Goal: Check status: Check status

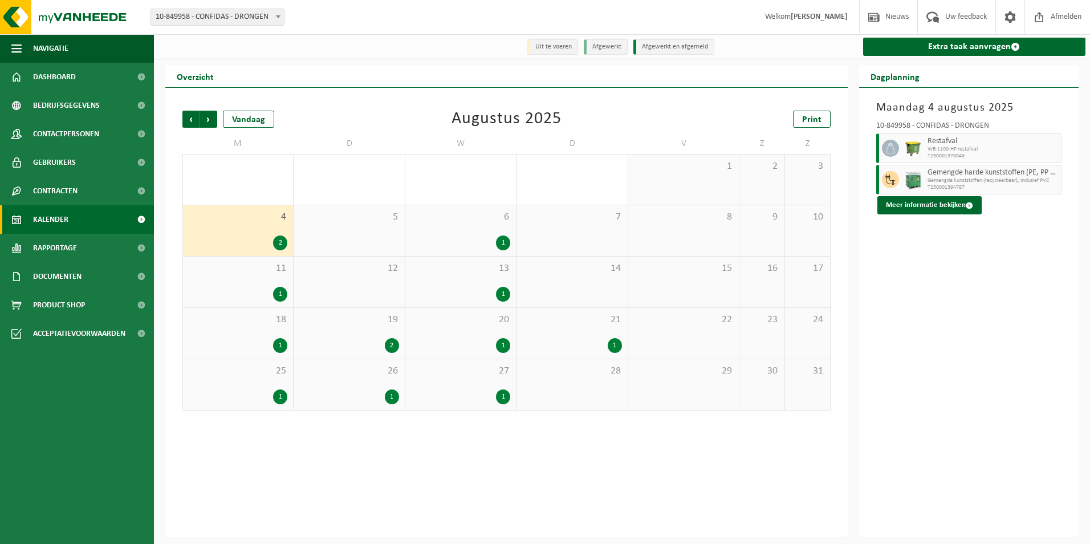
click at [377, 225] on div "5" at bounding box center [348, 230] width 111 height 51
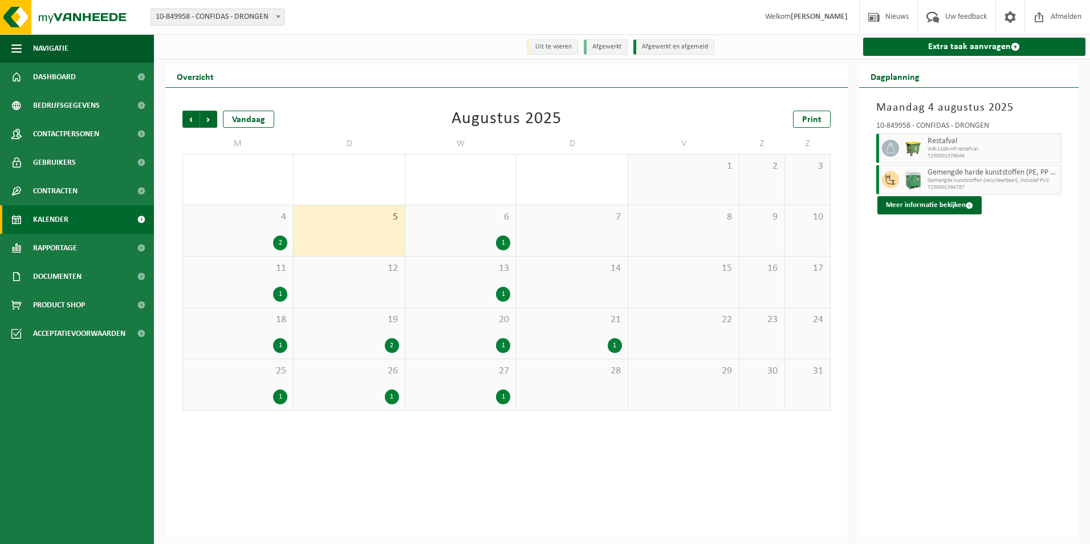
click at [358, 268] on span "12" at bounding box center [348, 268] width 99 height 13
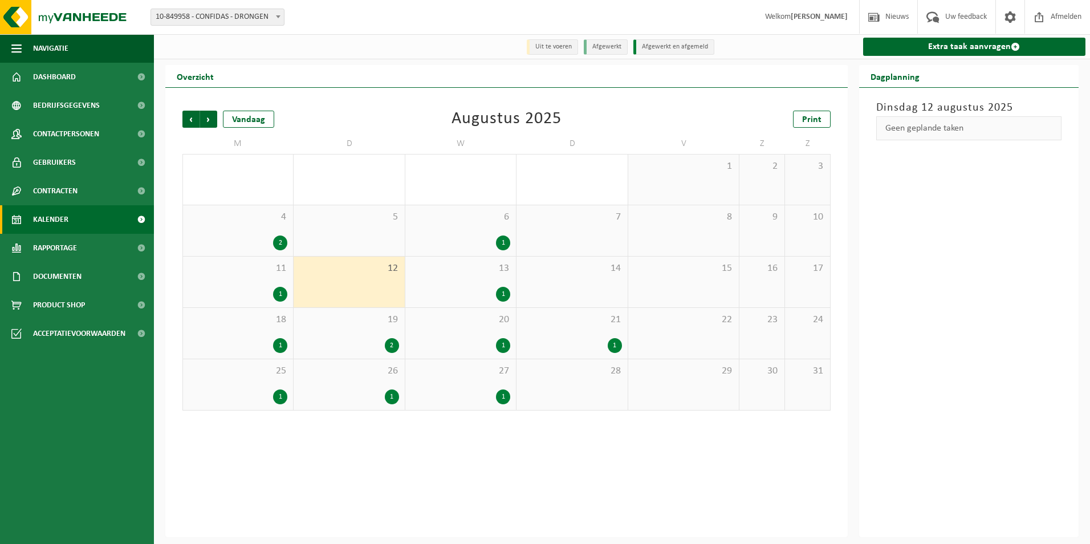
click at [436, 244] on div "1" at bounding box center [460, 242] width 99 height 15
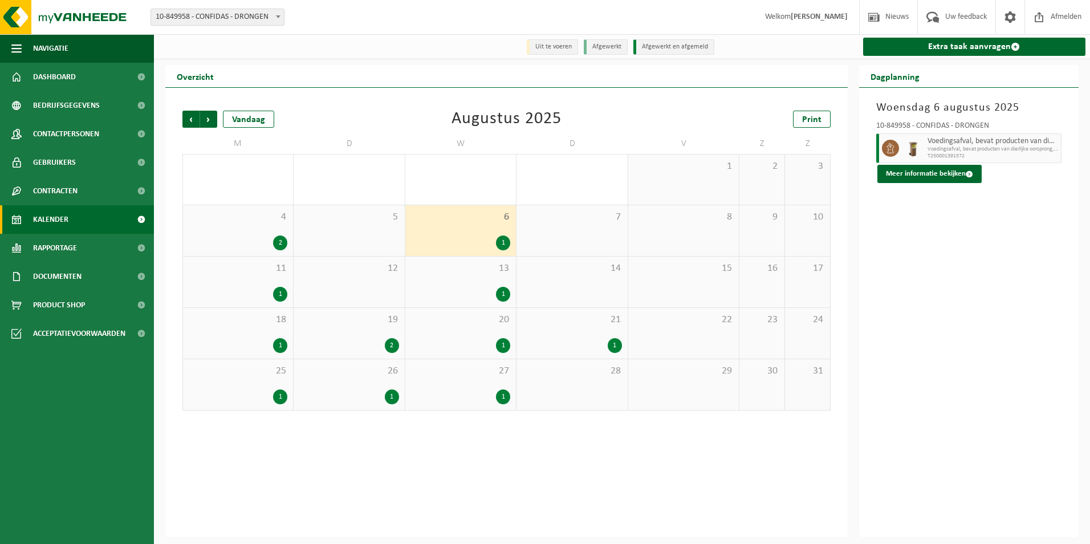
click at [458, 279] on div "13 1" at bounding box center [460, 281] width 111 height 51
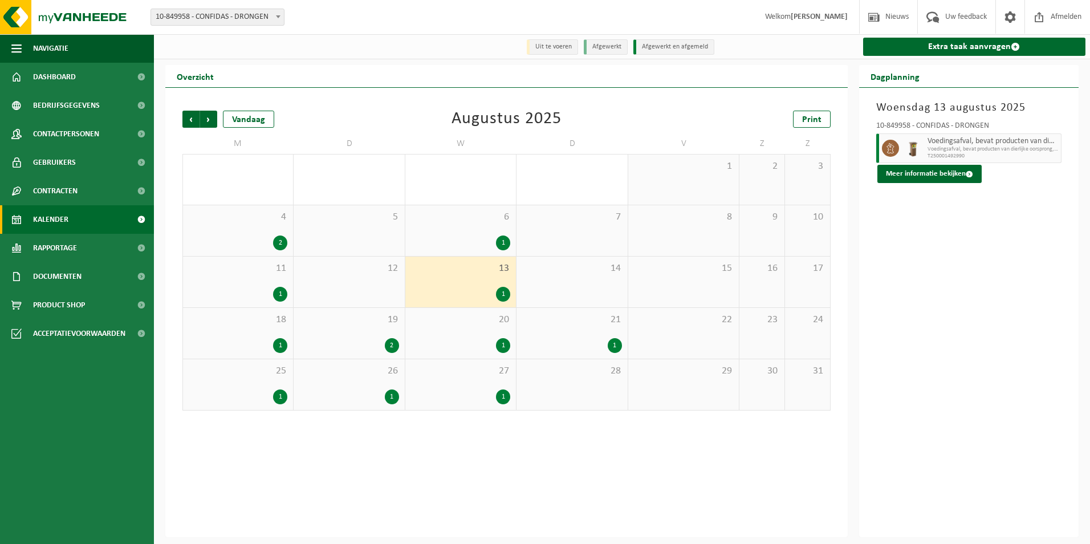
click at [265, 242] on div "2" at bounding box center [238, 242] width 99 height 15
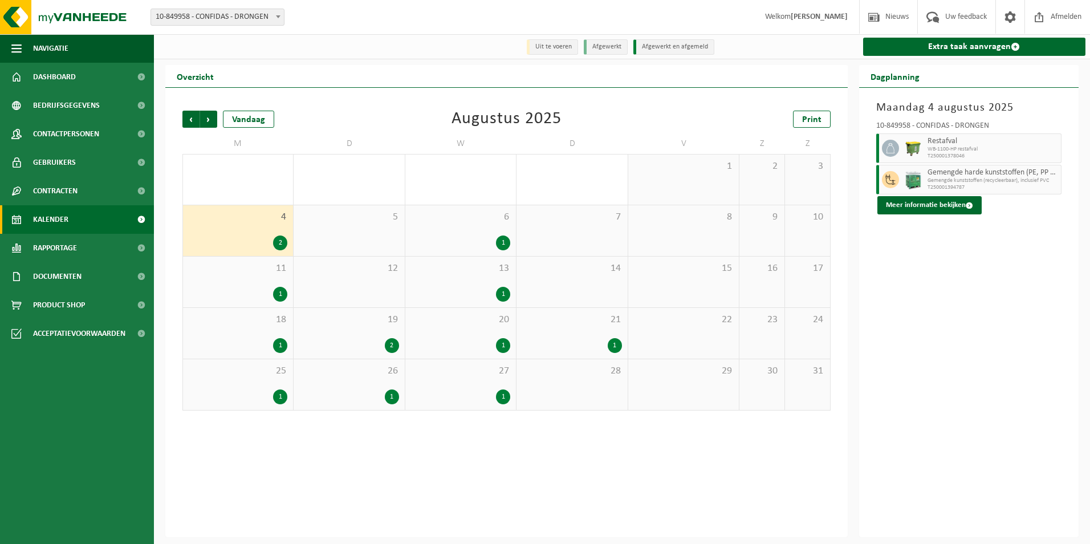
click at [235, 289] on div "1" at bounding box center [238, 294] width 99 height 15
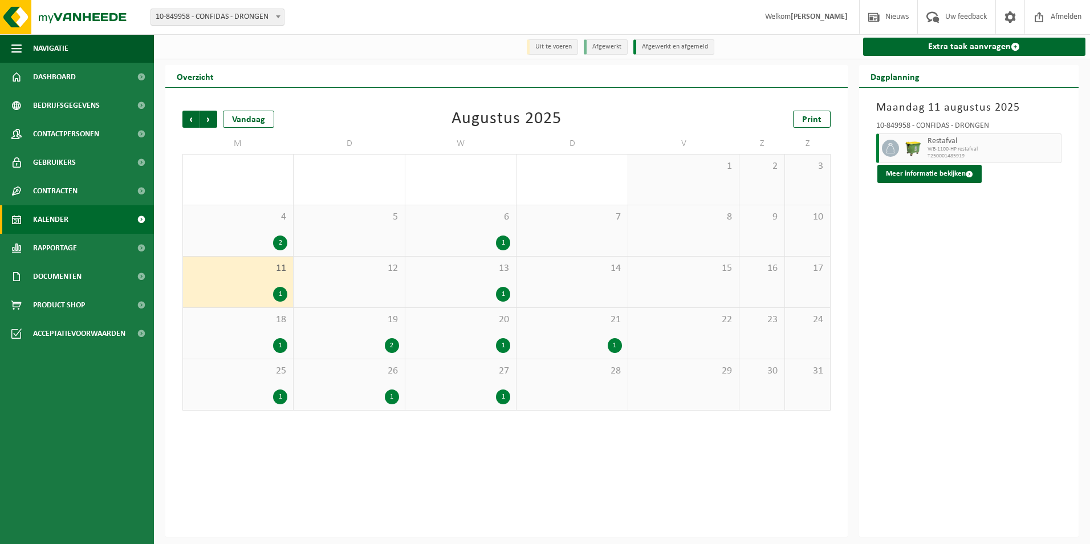
click at [238, 341] on div "1" at bounding box center [238, 345] width 99 height 15
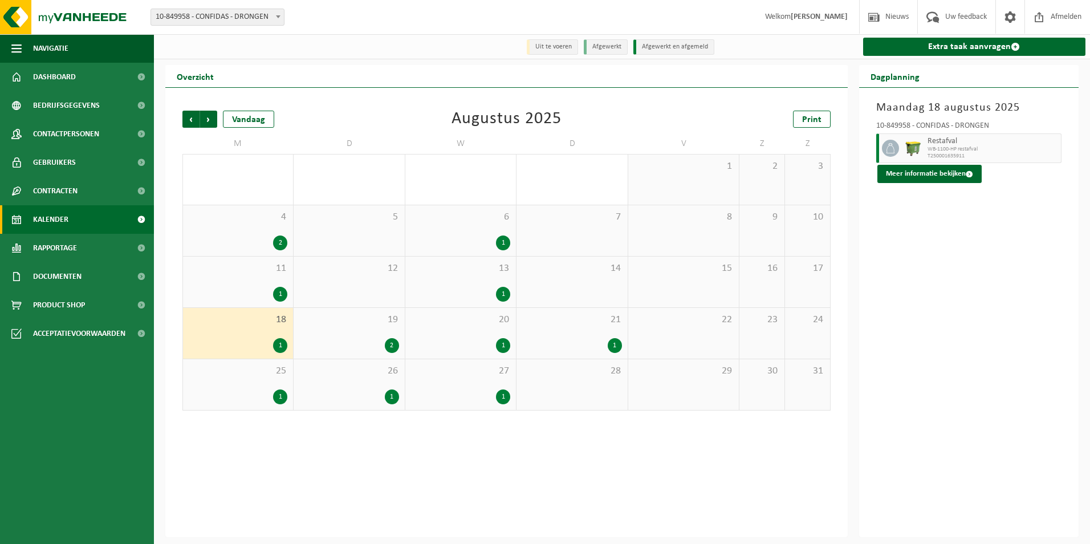
click at [373, 339] on div "2" at bounding box center [348, 345] width 99 height 15
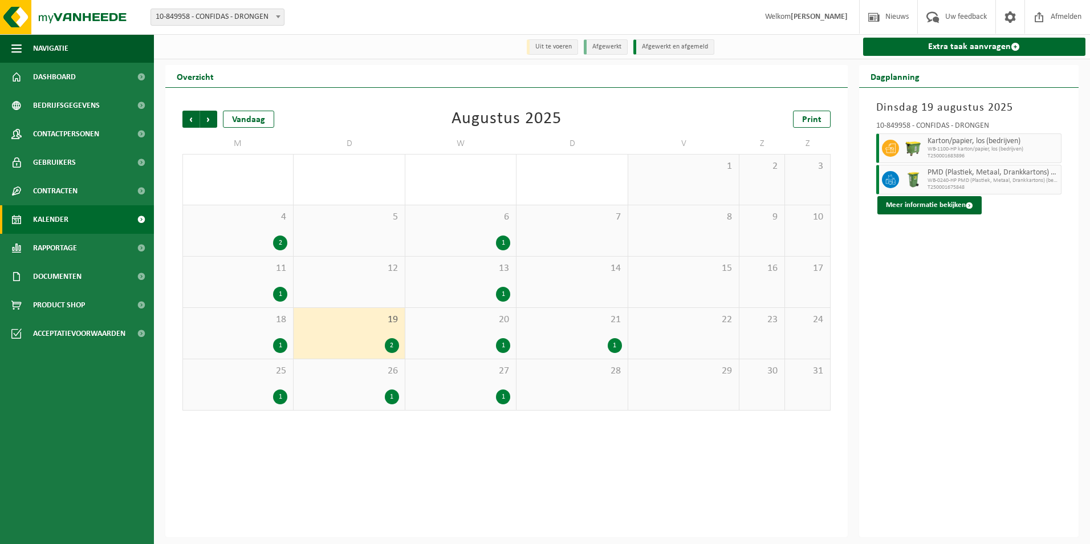
click at [358, 394] on div "1" at bounding box center [348, 396] width 99 height 15
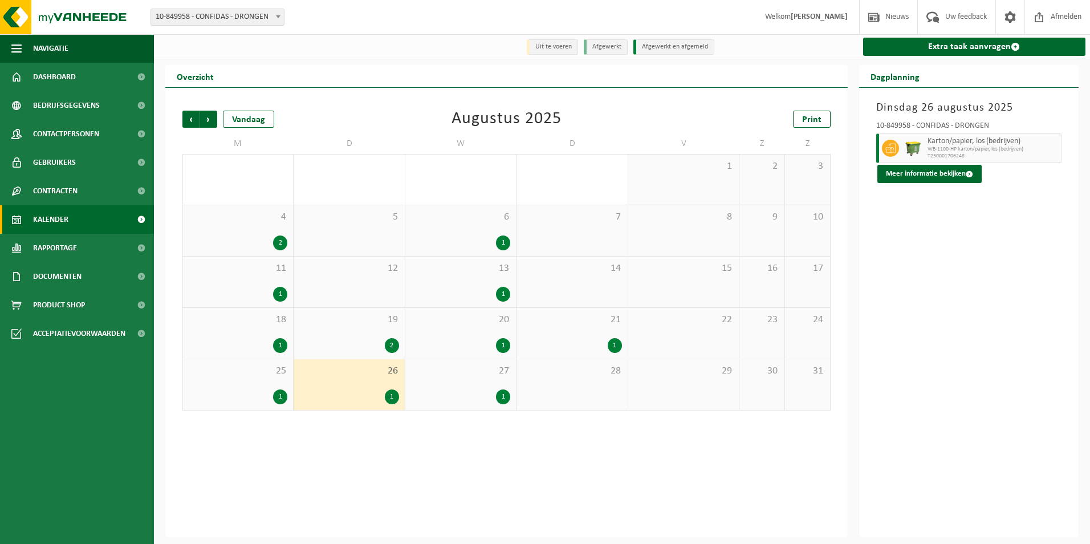
click at [339, 331] on div "19 2" at bounding box center [348, 333] width 111 height 51
